Goal: Information Seeking & Learning: Learn about a topic

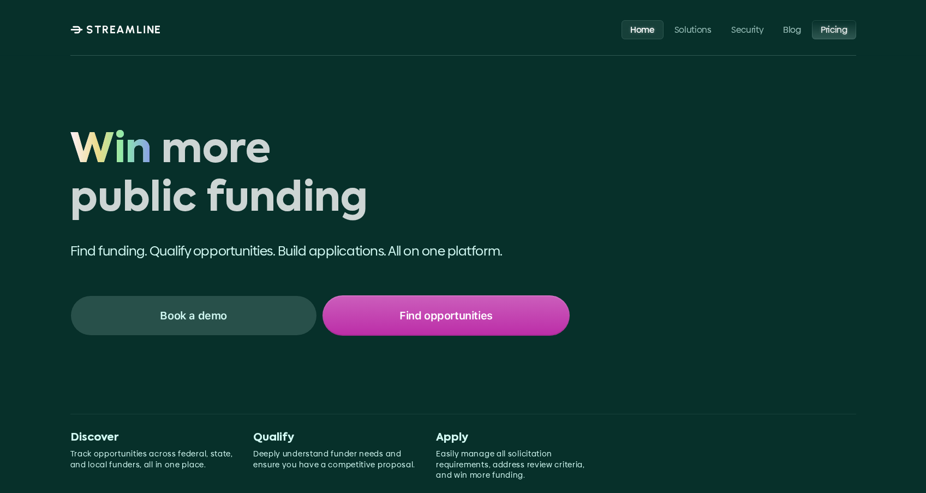
click at [816, 29] on link "Pricing" at bounding box center [834, 29] width 44 height 19
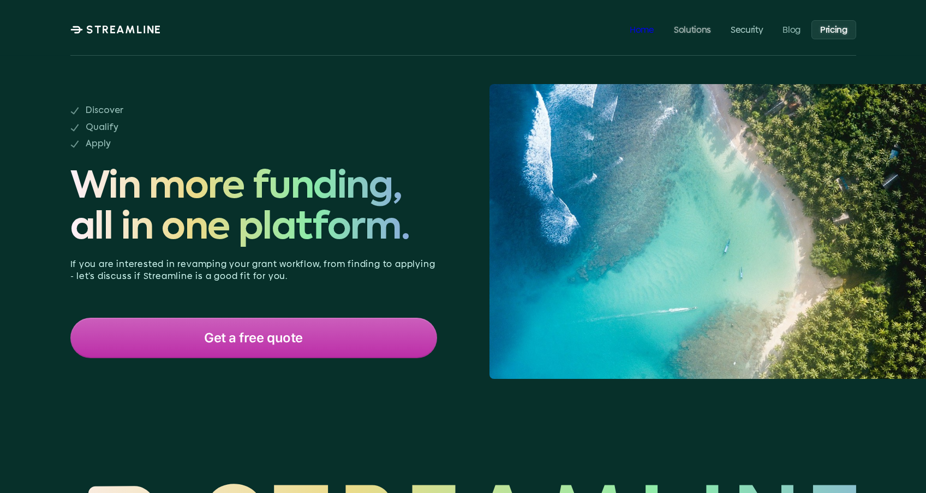
click at [643, 35] on link "Home" at bounding box center [642, 29] width 42 height 19
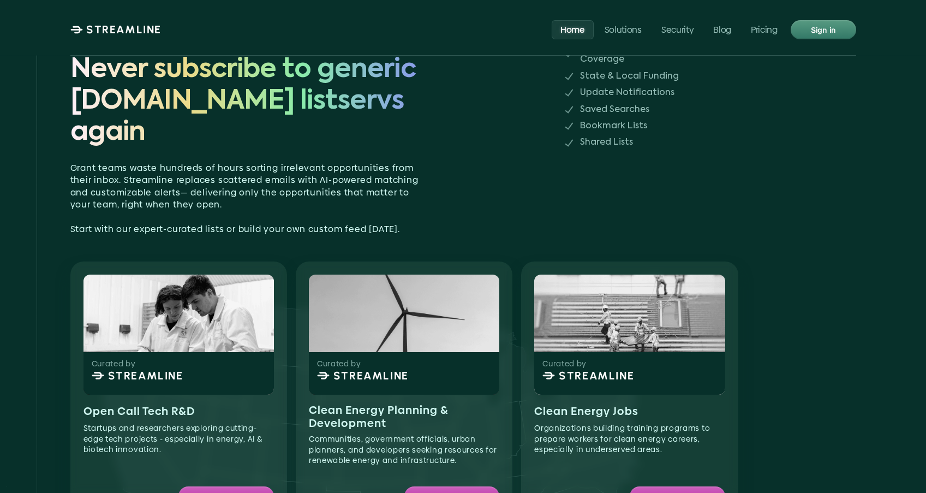
scroll to position [715, 0]
